Goal: Submit feedback/report problem

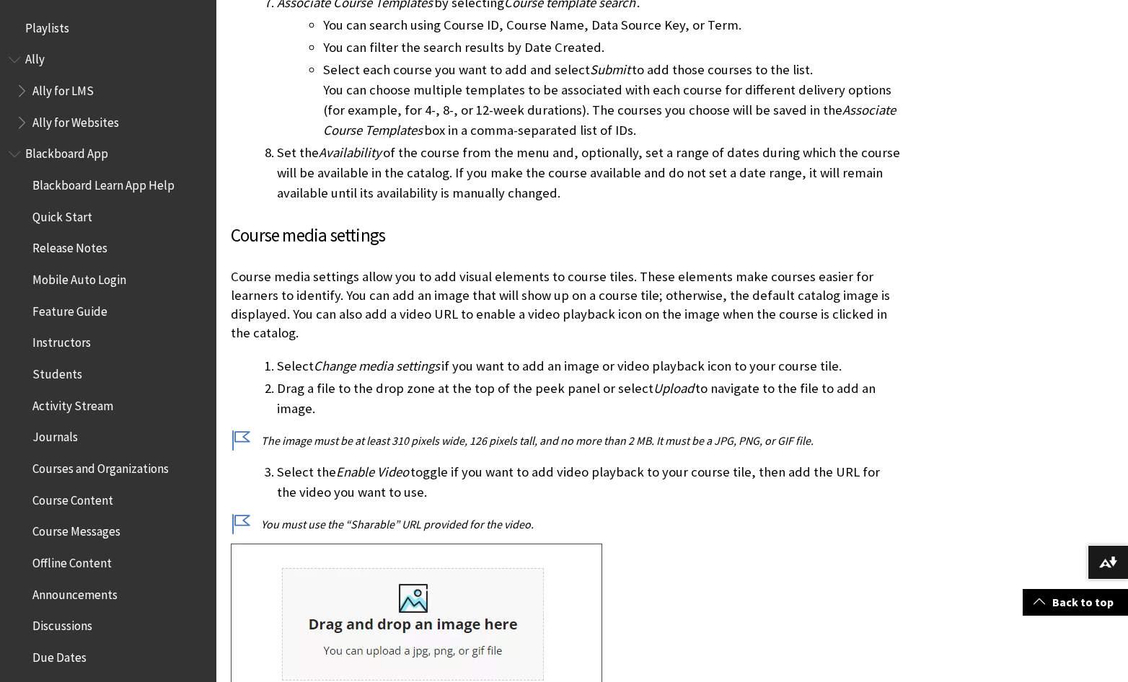
scroll to position [1735, 0]
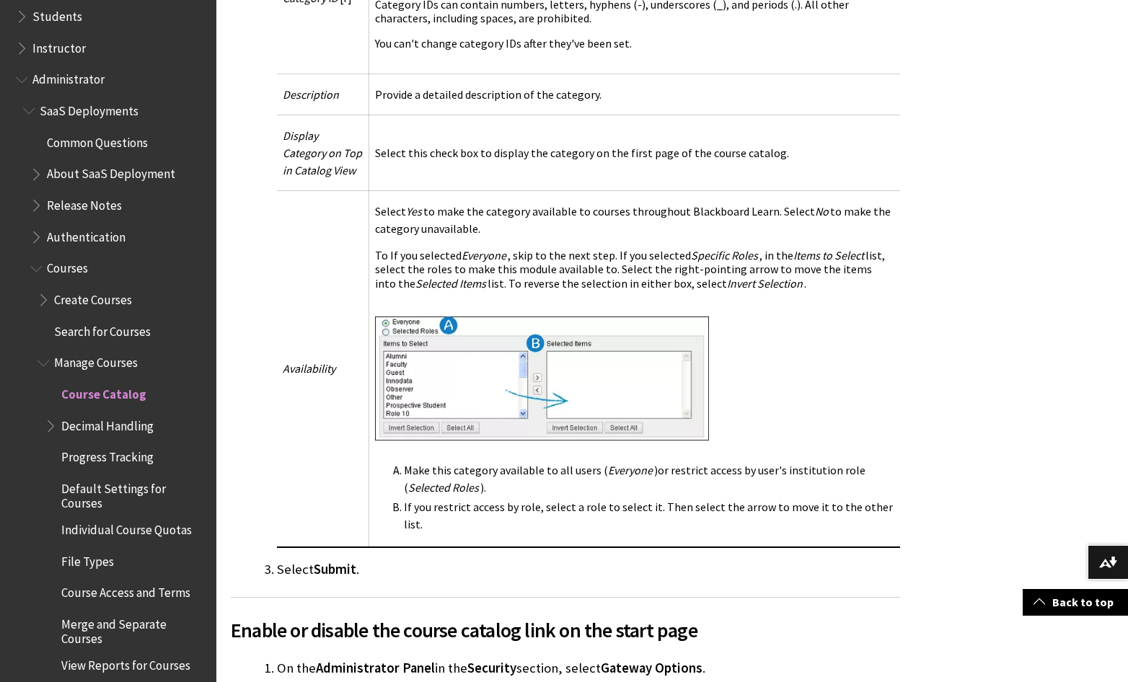
scroll to position [1370, 0]
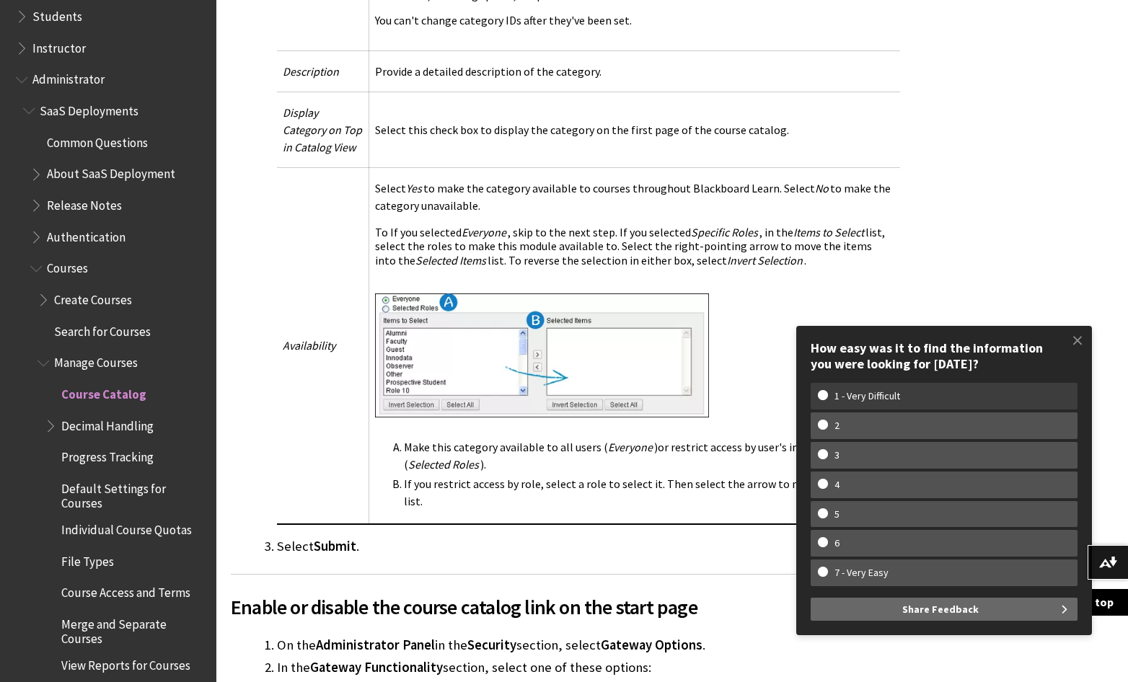
click at [890, 395] on w-span "1 - Very Difficult" at bounding box center [867, 396] width 99 height 12
click at [827, 395] on input "1 - Very Difficult" at bounding box center [822, 394] width 9 height 9
radio input "true"
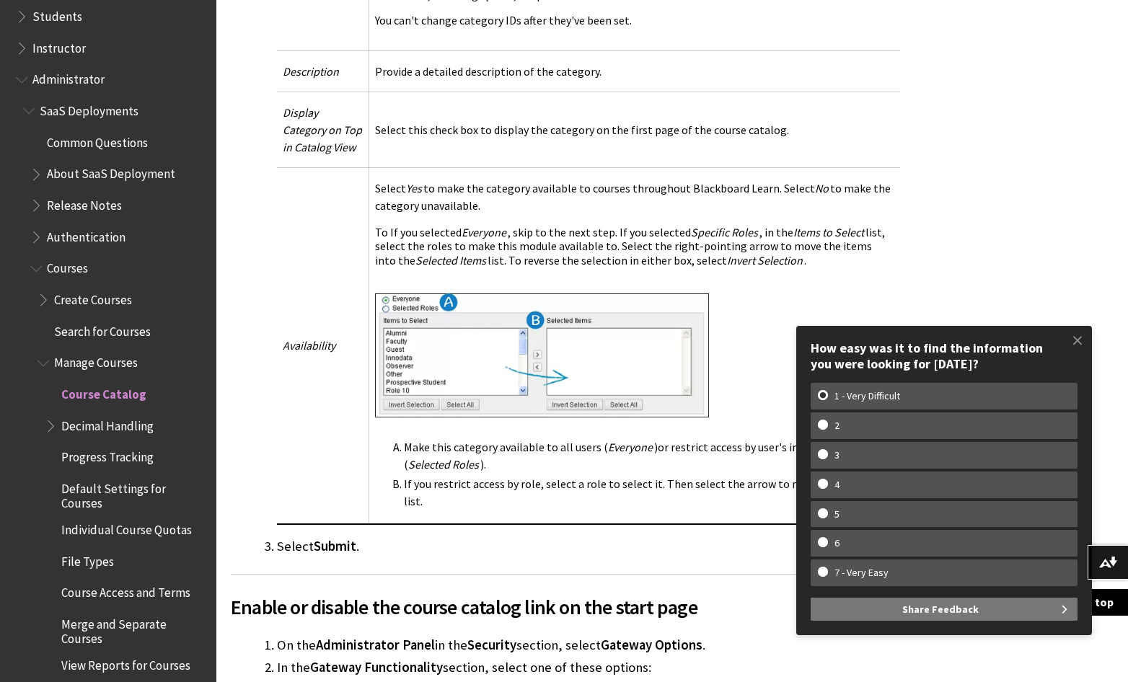
click at [915, 615] on span "Share Feedback" at bounding box center [940, 609] width 76 height 23
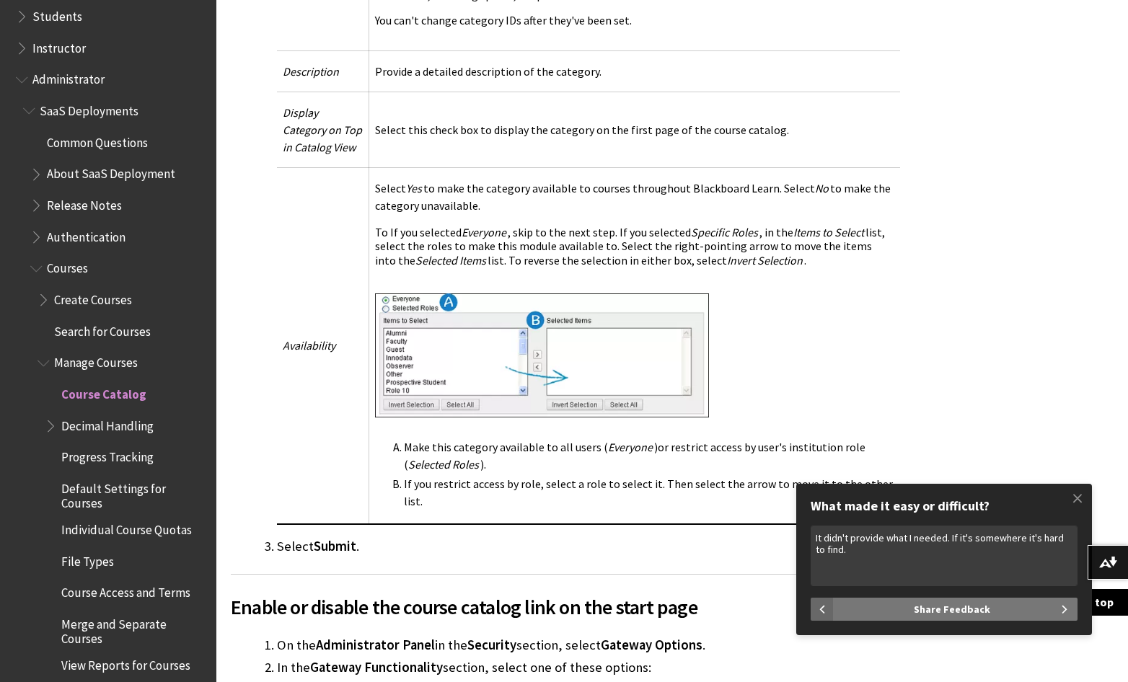
type textarea "It didn't provide what I needed. If it's somewhere it's hard to find."
click at [1015, 608] on button "Share Feedback" at bounding box center [955, 609] width 244 height 23
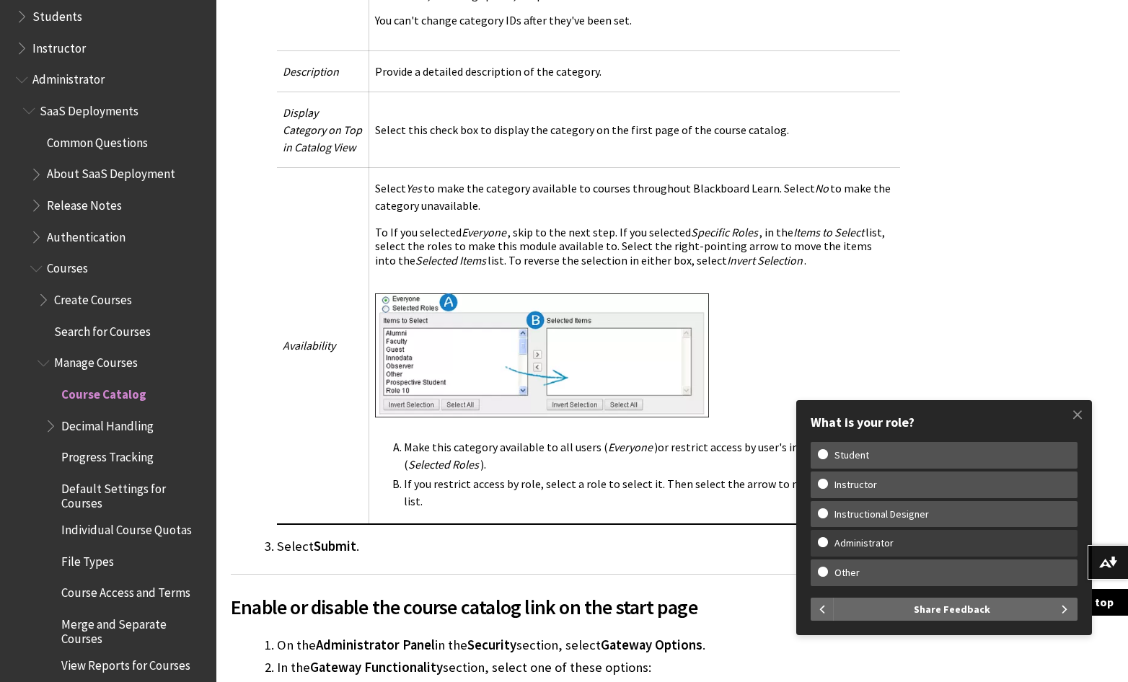
click at [823, 534] on label "Administrator" at bounding box center [943, 543] width 267 height 27
click at [823, 537] on input "Administrator" at bounding box center [822, 541] width 9 height 9
radio input "true"
click at [944, 605] on span "Share Feedback" at bounding box center [952, 609] width 76 height 23
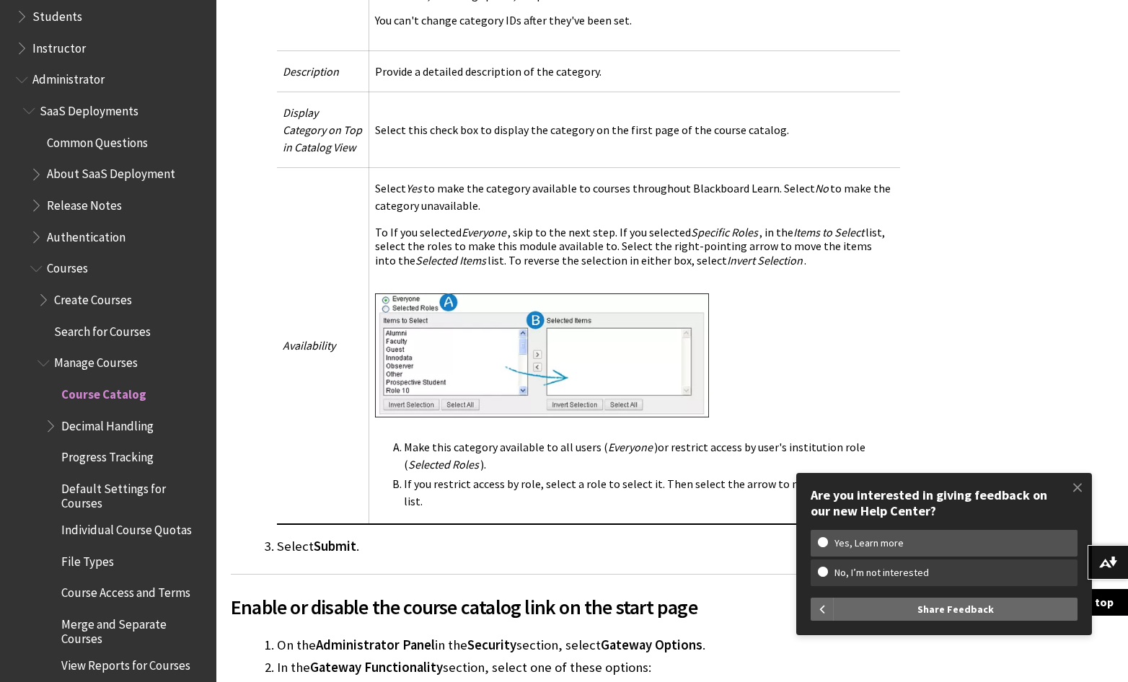
click at [934, 569] on w-span "No, I’m not interested" at bounding box center [882, 573] width 128 height 12
click at [827, 569] on input "No, I’m not interested" at bounding box center [822, 571] width 9 height 9
radio input "true"
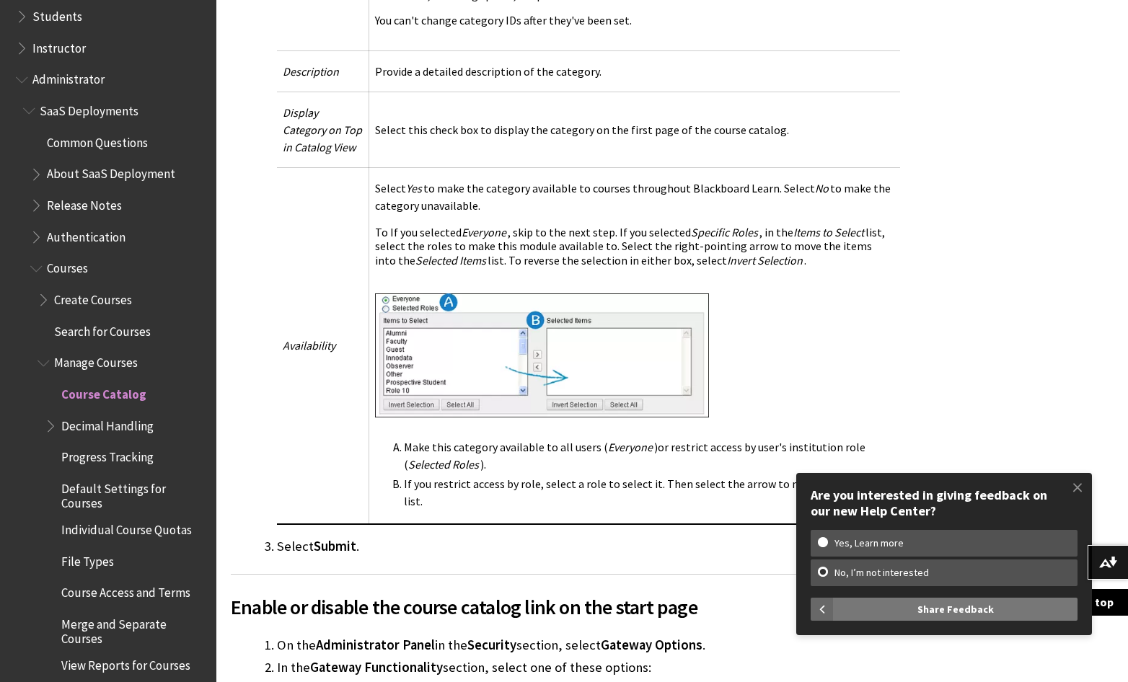
click at [958, 612] on span "Share Feedback" at bounding box center [955, 609] width 76 height 23
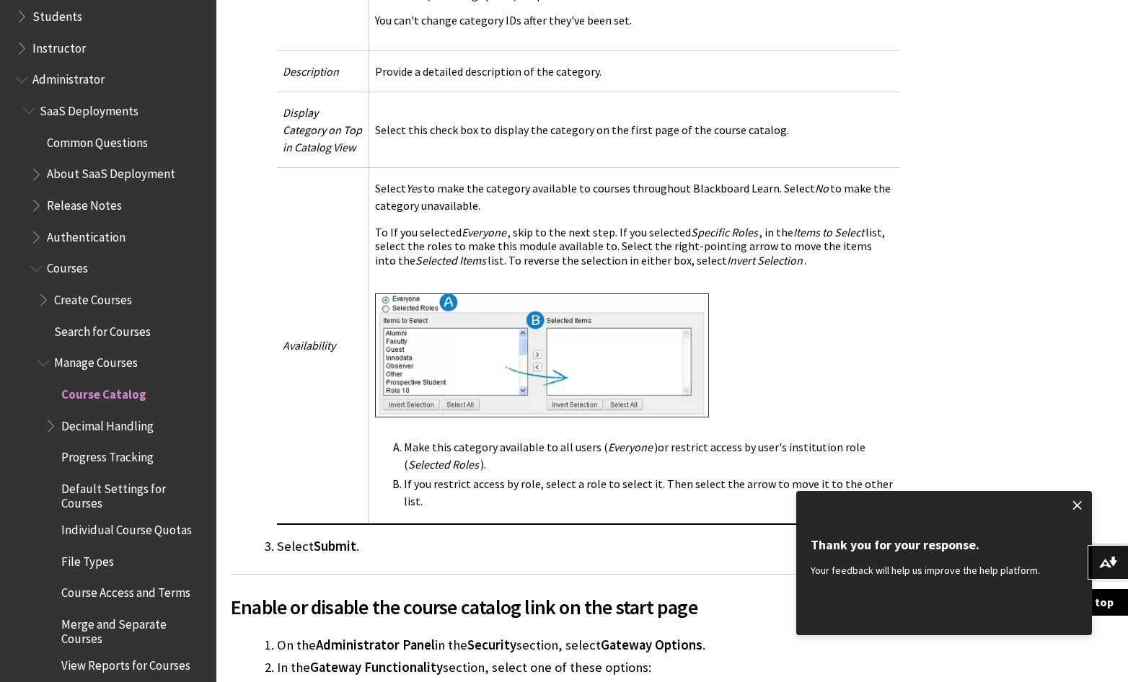
click at [1077, 498] on span at bounding box center [1077, 505] width 30 height 30
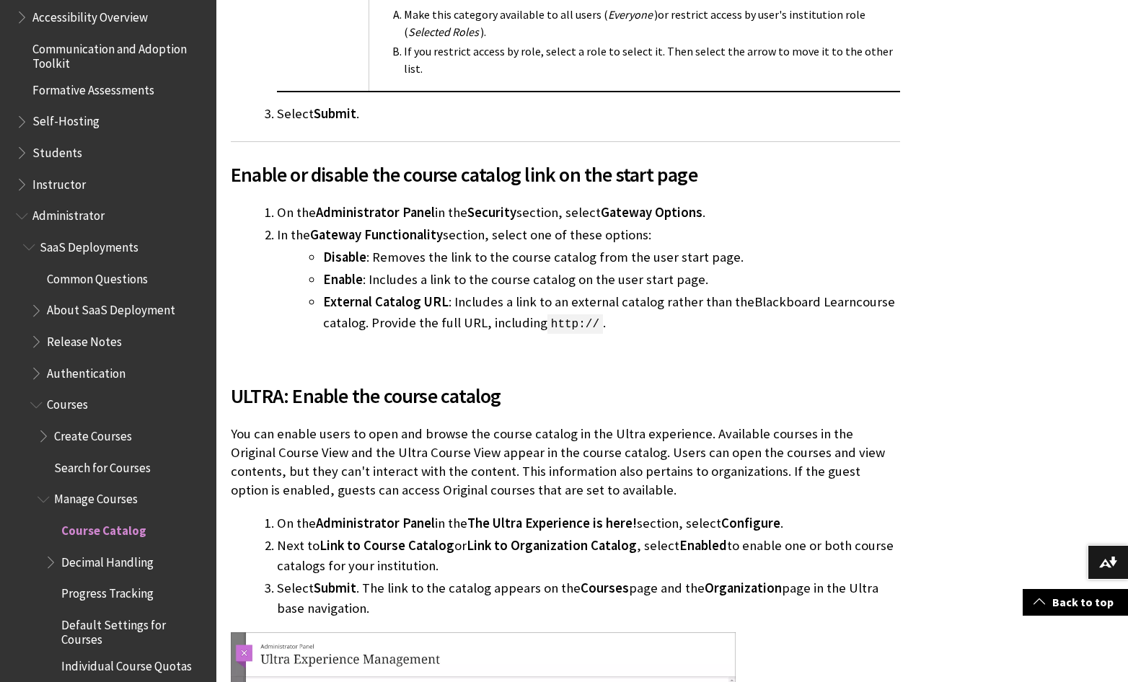
scroll to position [1262, 0]
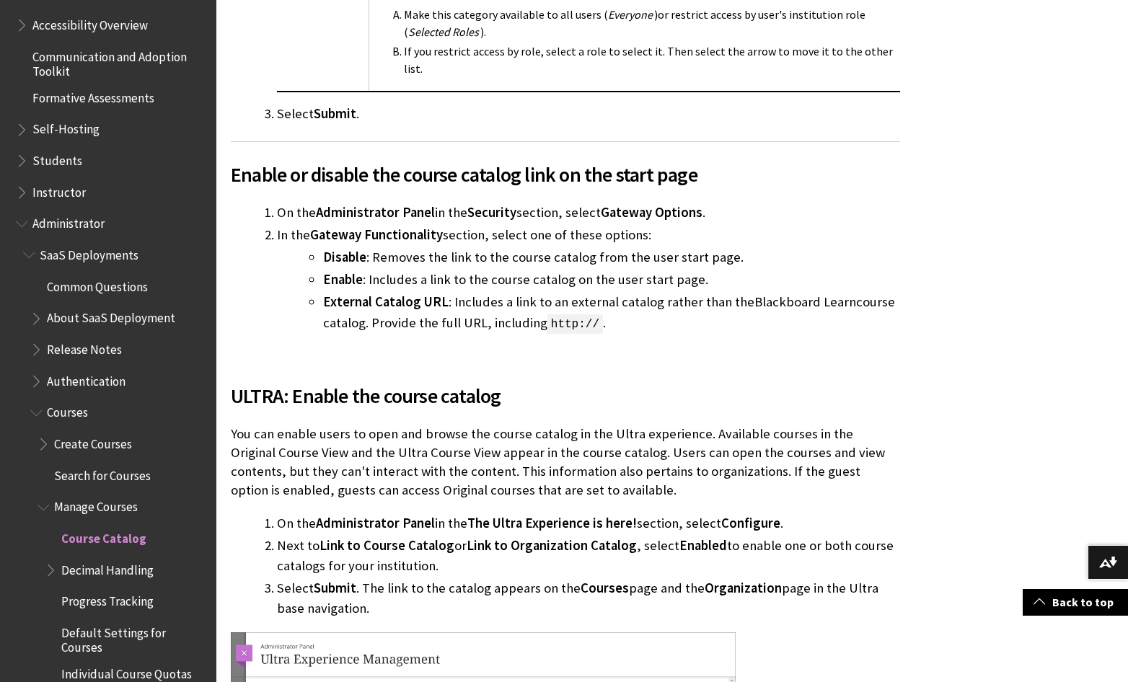
click at [58, 192] on span "Instructor" at bounding box center [58, 189] width 53 height 19
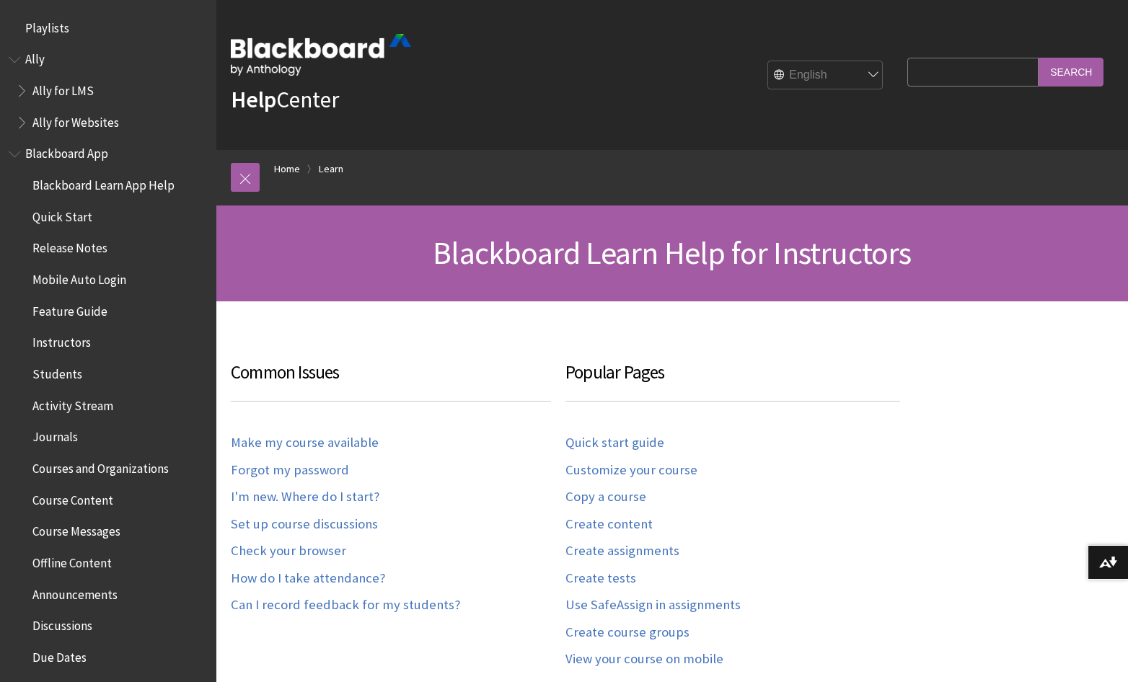
scroll to position [1420, 0]
